Goal: Find specific page/section: Find specific page/section

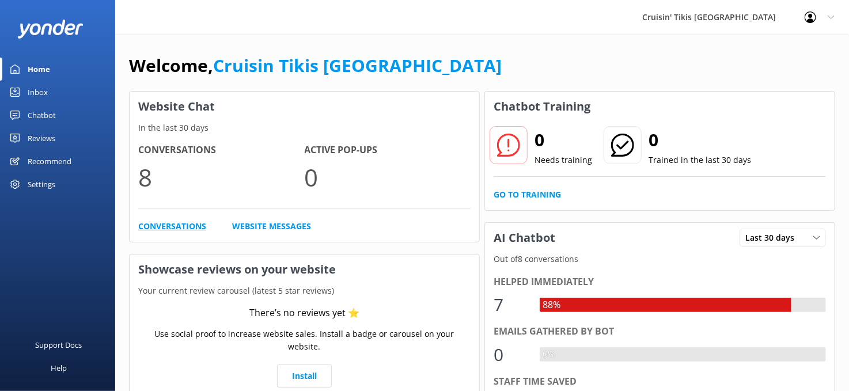
click at [145, 226] on link "Conversations" at bounding box center [172, 226] width 68 height 13
